Goal: Transaction & Acquisition: Obtain resource

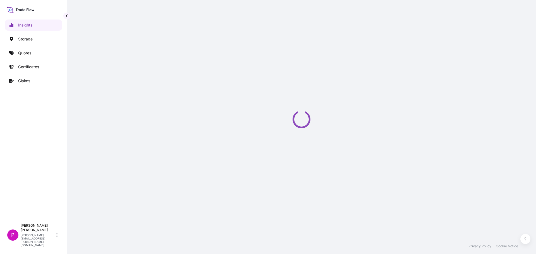
select select "2025"
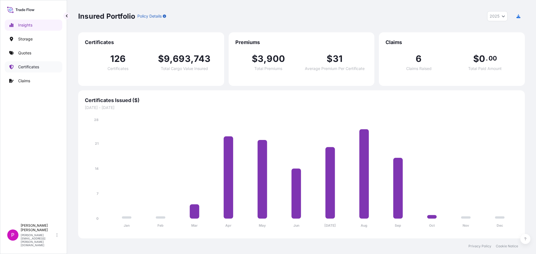
click at [30, 69] on p "Certificates" at bounding box center [28, 67] width 21 height 6
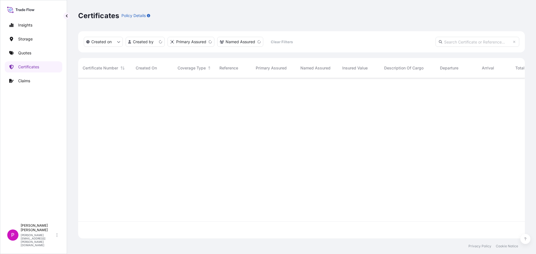
scroll to position [159, 442]
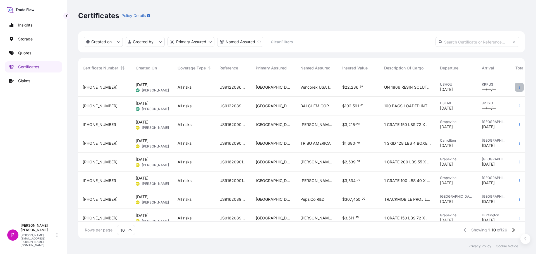
click at [515, 91] on button "button" at bounding box center [519, 87] width 9 height 9
click at [157, 42] on html "Insights Storage Quotes Certificates Claims P [PERSON_NAME] [PERSON_NAME][EMAIL…" at bounding box center [268, 127] width 536 height 254
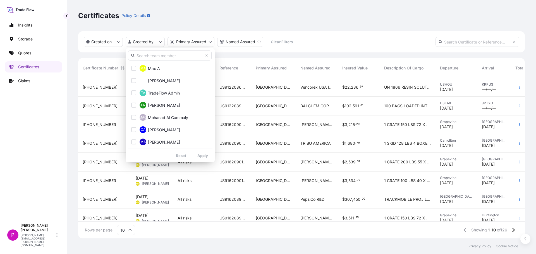
click at [153, 60] on input "text" at bounding box center [170, 56] width 84 height 10
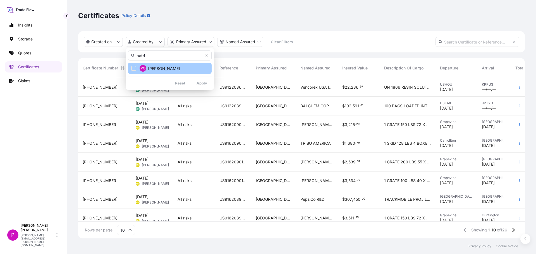
type input "patri"
click at [148, 70] on span "[PERSON_NAME]" at bounding box center [164, 69] width 32 height 6
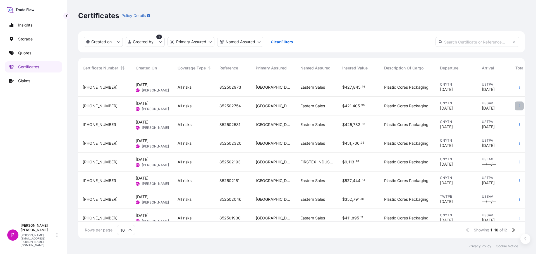
click at [515, 106] on button "button" at bounding box center [519, 106] width 9 height 9
click at [482, 107] on p "Duplicate quote" at bounding box center [483, 107] width 29 height 6
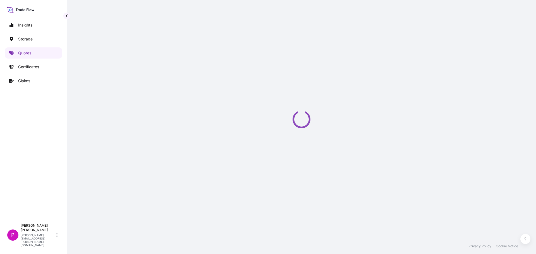
select select "Road / [GEOGRAPHIC_DATA]"
select select "Water"
select select "Road / [GEOGRAPHIC_DATA]"
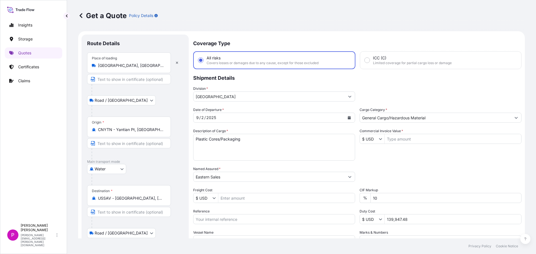
click at [347, 119] on icon "Calendar" at bounding box center [348, 117] width 3 height 3
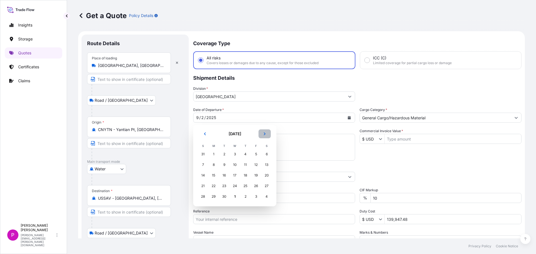
click at [264, 135] on icon "Next" at bounding box center [265, 134] width 2 height 3
click at [254, 155] on div "3" at bounding box center [256, 154] width 10 height 10
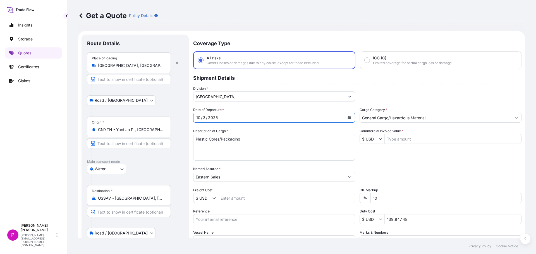
click at [397, 141] on input "Commercial Invoice Value *" at bounding box center [453, 139] width 136 height 10
paste input "128,321.04"
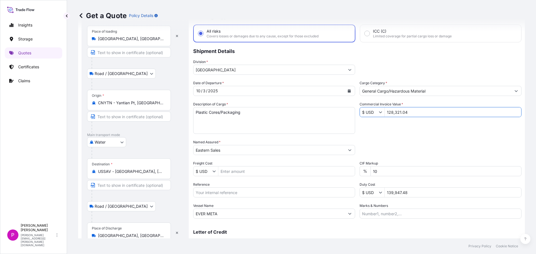
scroll to position [52, 0]
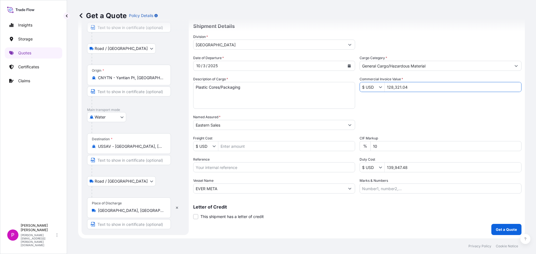
type input "128,321.04"
click at [236, 166] on input "Reference" at bounding box center [274, 167] width 162 height 10
paste input "852503123"
type input "852503123"
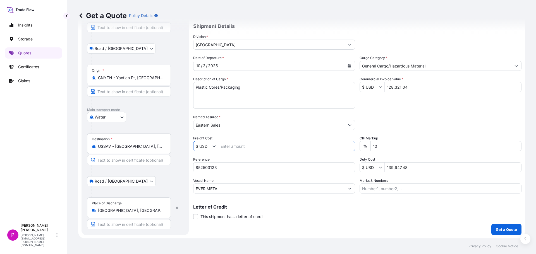
click at [239, 148] on input "Freight Cost" at bounding box center [286, 146] width 136 height 10
type input "3,200"
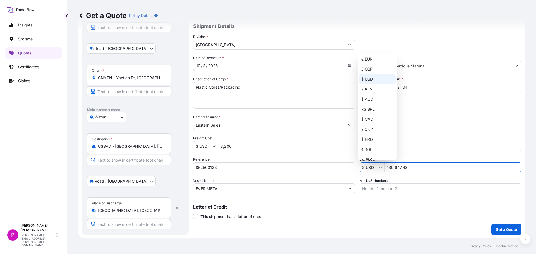
click at [418, 166] on input "139,947.48" at bounding box center [453, 167] width 136 height 10
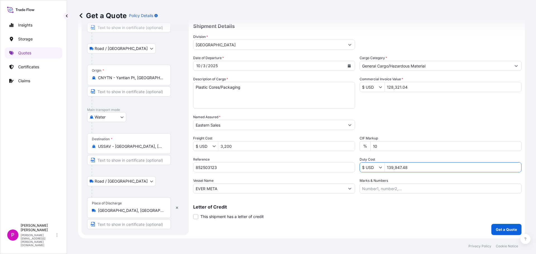
drag, startPoint x: 413, startPoint y: 169, endPoint x: 388, endPoint y: 167, distance: 24.7
click at [388, 167] on input "139,947.48" at bounding box center [453, 167] width 136 height 10
type input "74,426.18"
drag, startPoint x: 239, startPoint y: 188, endPoint x: 170, endPoint y: 190, distance: 68.7
click at [170, 190] on form "Route Details Place of loading [GEOGRAPHIC_DATA], [GEOGRAPHIC_DATA], [GEOGRAPHI…" at bounding box center [301, 108] width 446 height 259
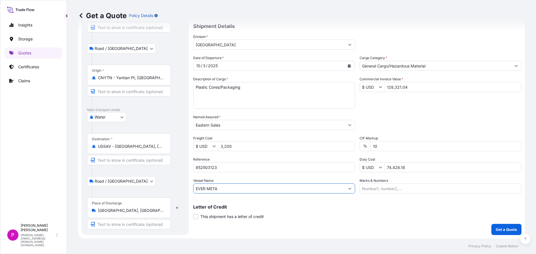
paste input "APL SALALAH"
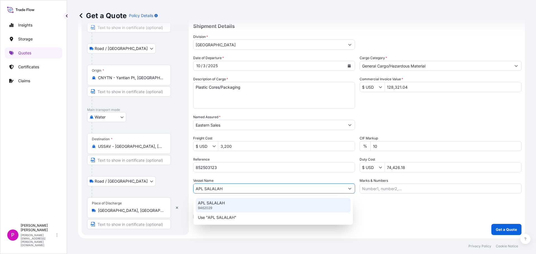
click at [224, 205] on p "APL SALALAH" at bounding box center [211, 203] width 27 height 6
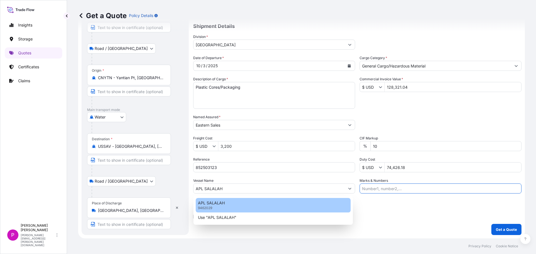
click at [206, 205] on p "APL SALALAH" at bounding box center [211, 203] width 27 height 6
type input "APL SALALAH9462029"
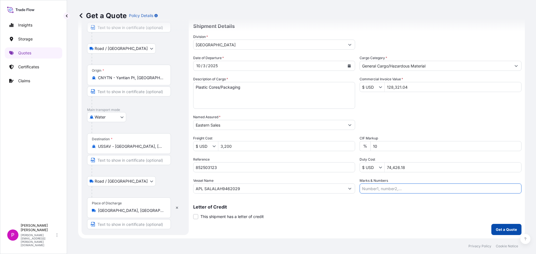
click at [496, 227] on p "Get a Quote" at bounding box center [506, 230] width 21 height 6
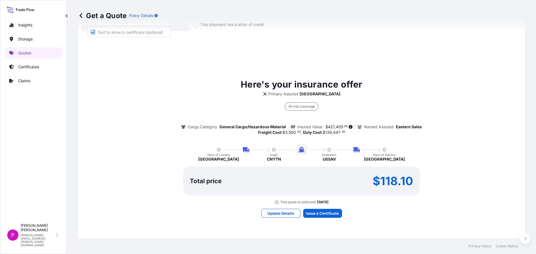
scroll to position [248, 0]
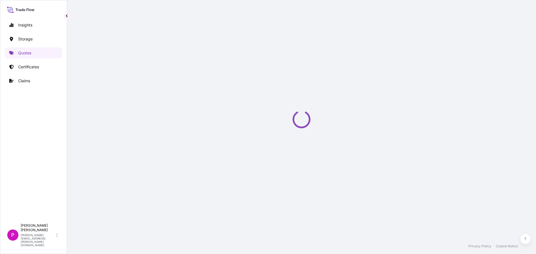
select select "Road / [GEOGRAPHIC_DATA]"
select select "Water"
select select "Road / [GEOGRAPHIC_DATA]"
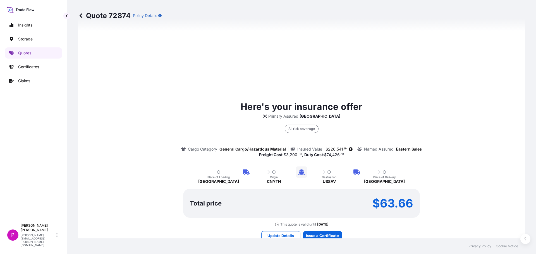
scroll to position [335, 0]
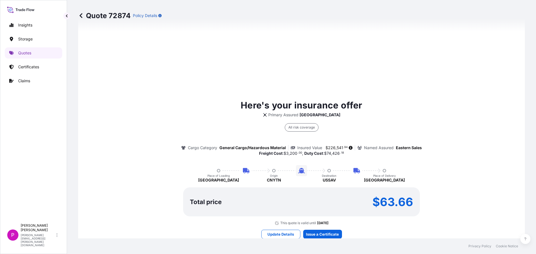
click at [196, 107] on div "Here's your insurance offer Primary Assured Dallas All risk coverage Cargo Cate…" at bounding box center [301, 162] width 431 height 127
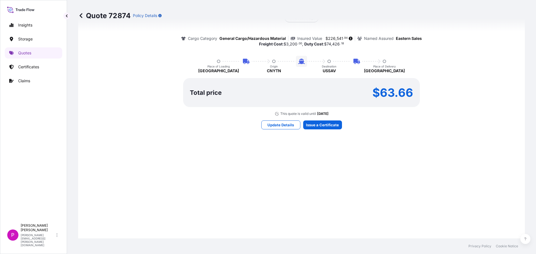
scroll to position [446, 0]
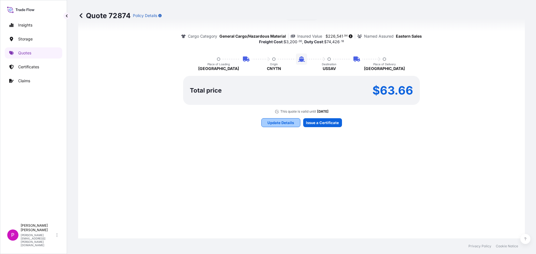
click at [287, 124] on p "Update Details" at bounding box center [280, 123] width 27 height 6
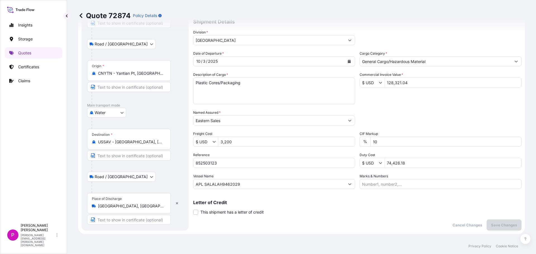
scroll to position [83, 0]
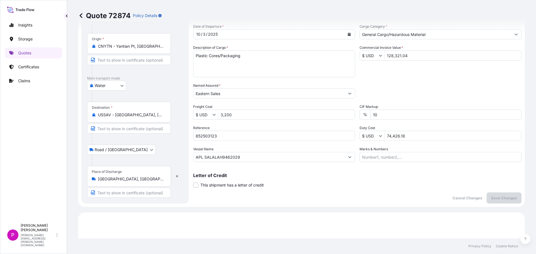
click at [409, 136] on input "74,426.18" at bounding box center [453, 136] width 136 height 10
click at [413, 136] on input "74,426.18" at bounding box center [453, 136] width 136 height 10
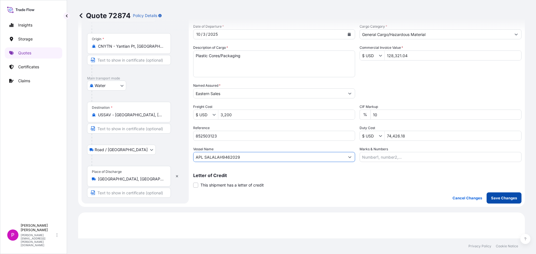
click at [500, 197] on p "Save Changes" at bounding box center [504, 198] width 26 height 6
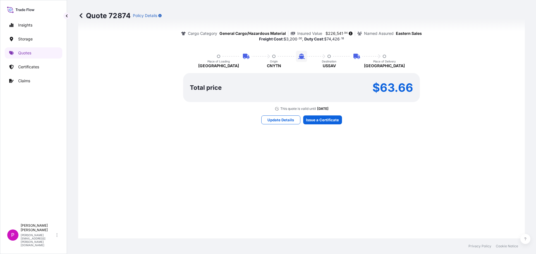
scroll to position [454, 0]
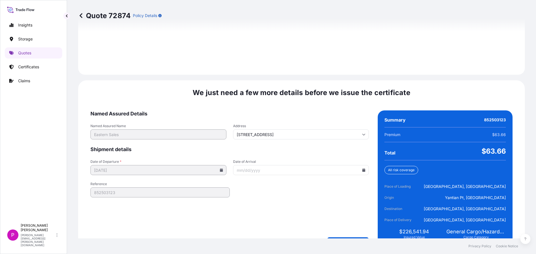
select select "Road / [GEOGRAPHIC_DATA]"
select select "Water"
select select "Road / [GEOGRAPHIC_DATA]"
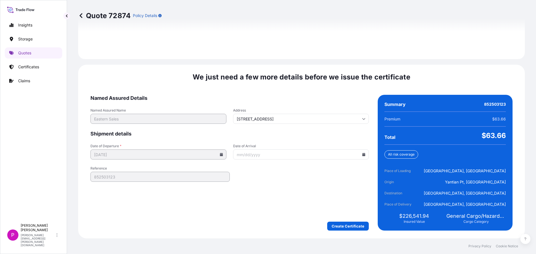
click at [335, 125] on form "Named Assured Details Named Assured Name Eastern Sales Address [STREET_ADDRESS]…" at bounding box center [229, 163] width 278 height 136
click at [335, 124] on form "Named Assured Details Named Assured Name Eastern Sales Address [STREET_ADDRESS]…" at bounding box center [229, 163] width 278 height 136
click at [334, 117] on input "[STREET_ADDRESS]" at bounding box center [301, 119] width 136 height 10
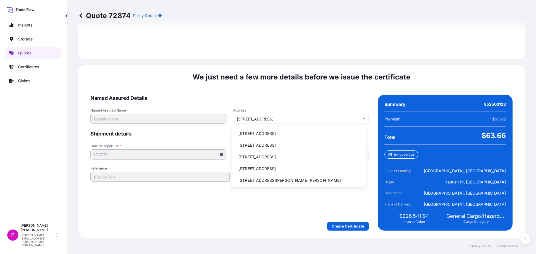
click at [334, 117] on input "[STREET_ADDRESS]" at bounding box center [301, 119] width 136 height 10
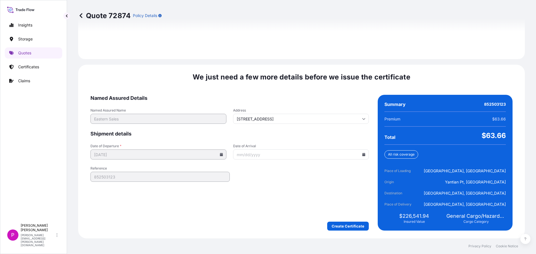
click at [328, 100] on span "Named Assured Details" at bounding box center [229, 98] width 278 height 7
click at [362, 157] on input "Date of Arrival" at bounding box center [301, 155] width 136 height 10
click at [362, 155] on icon at bounding box center [363, 154] width 3 height 3
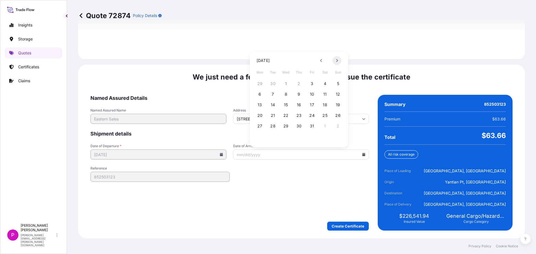
click at [335, 62] on button at bounding box center [336, 60] width 9 height 9
click at [259, 106] on button "10" at bounding box center [259, 104] width 9 height 9
type input "[DATE]"
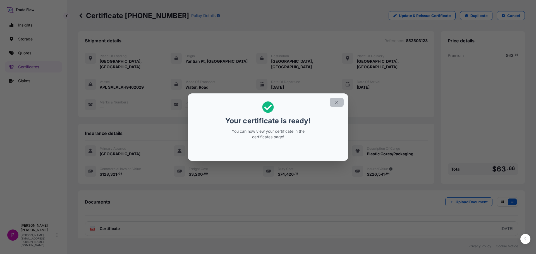
click at [335, 103] on icon "button" at bounding box center [336, 102] width 5 height 5
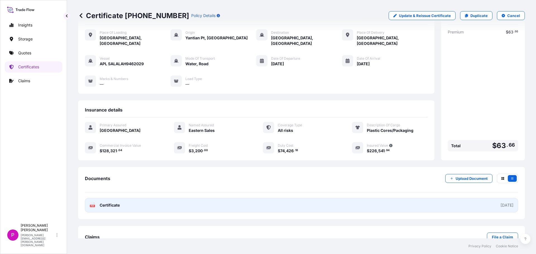
scroll to position [33, 0]
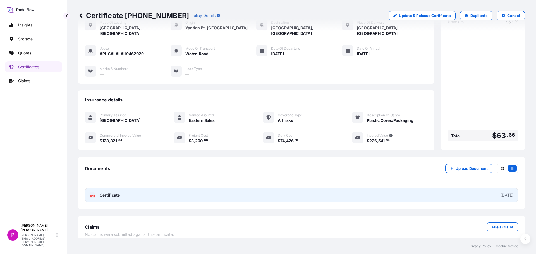
click at [111, 193] on span "Certificate" at bounding box center [110, 196] width 20 height 6
